Goal: Transaction & Acquisition: Purchase product/service

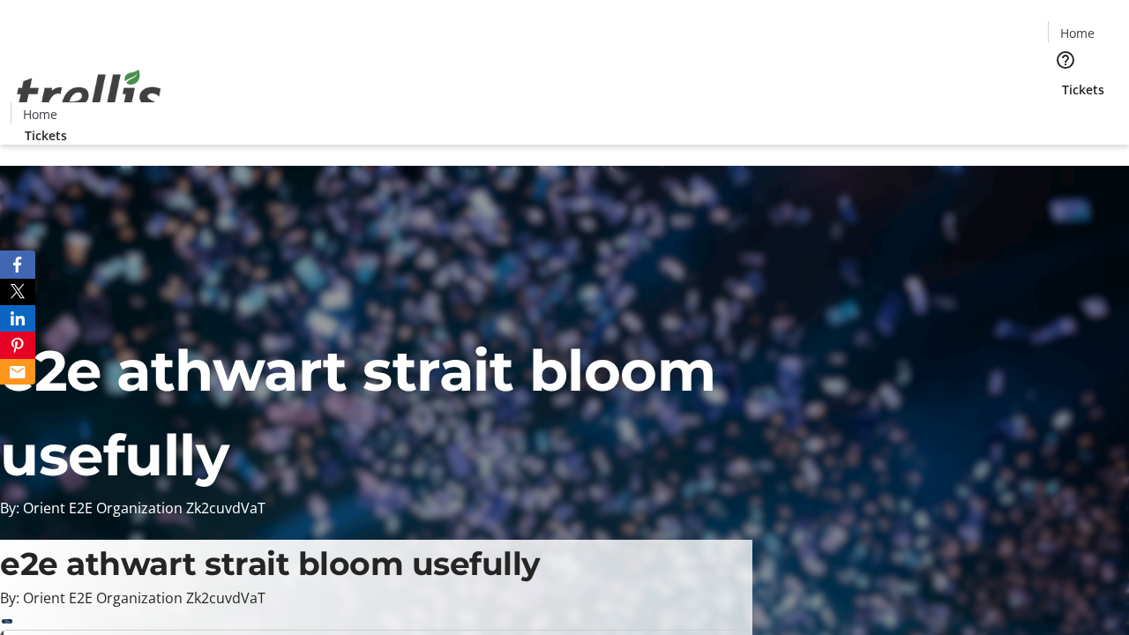
click at [1062, 80] on span "Tickets" at bounding box center [1083, 89] width 42 height 19
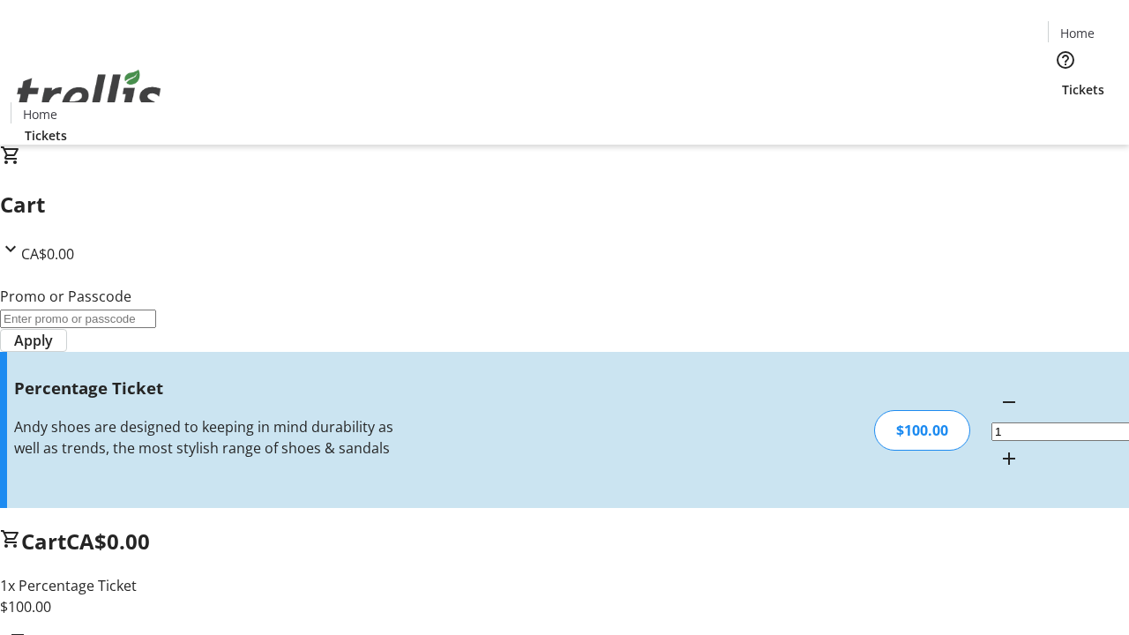
type input "BAR"
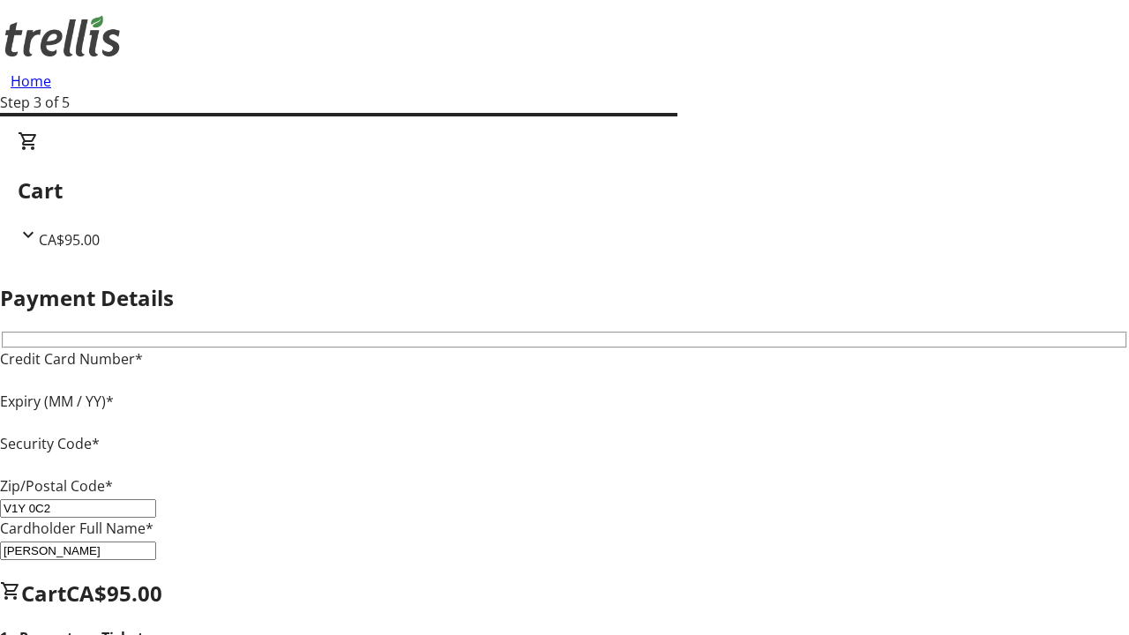
type input "V1Y 0C2"
